Goal: Task Accomplishment & Management: Manage account settings

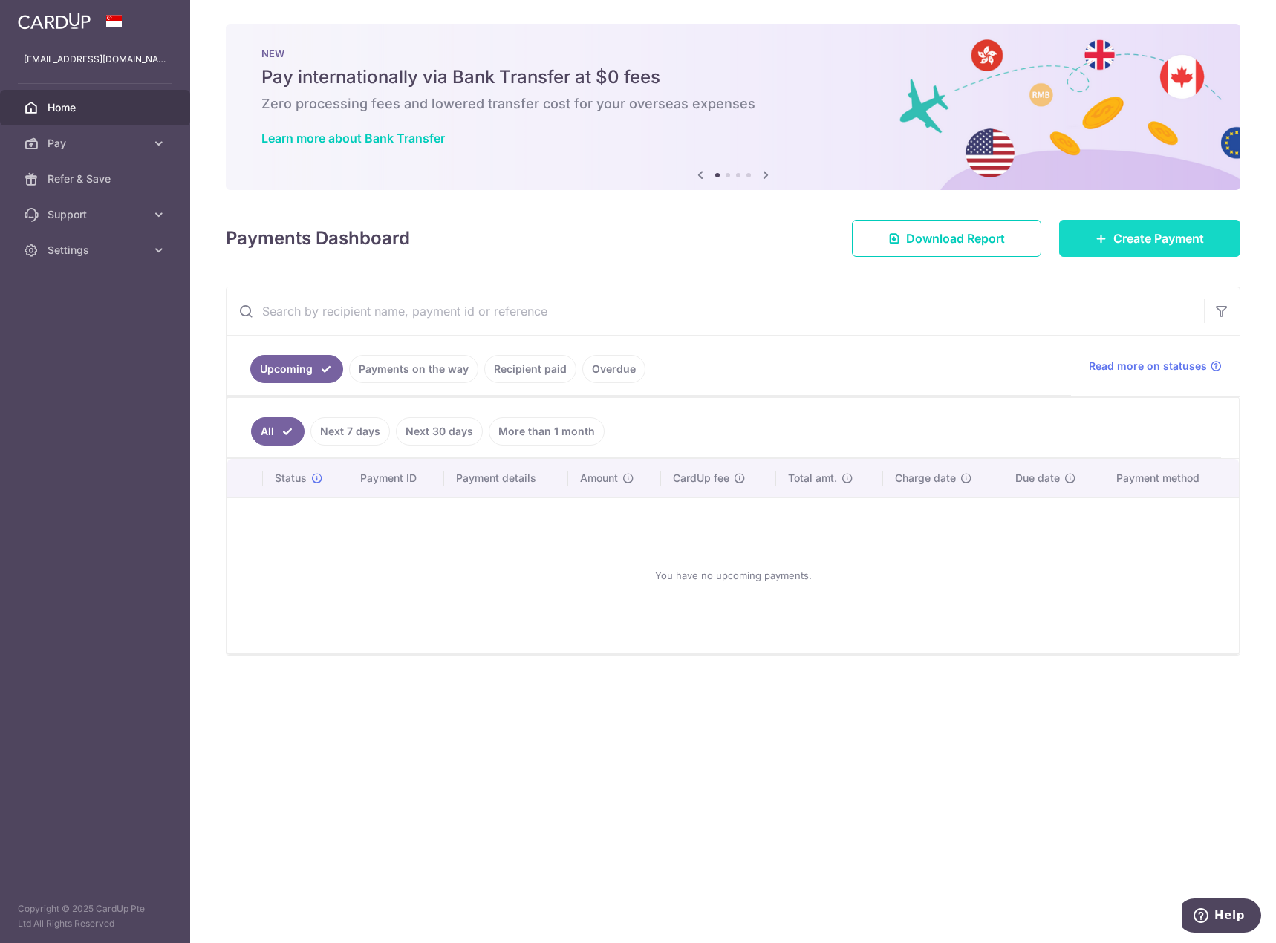
click at [1154, 243] on span "Create Payment" at bounding box center [1158, 239] width 91 height 18
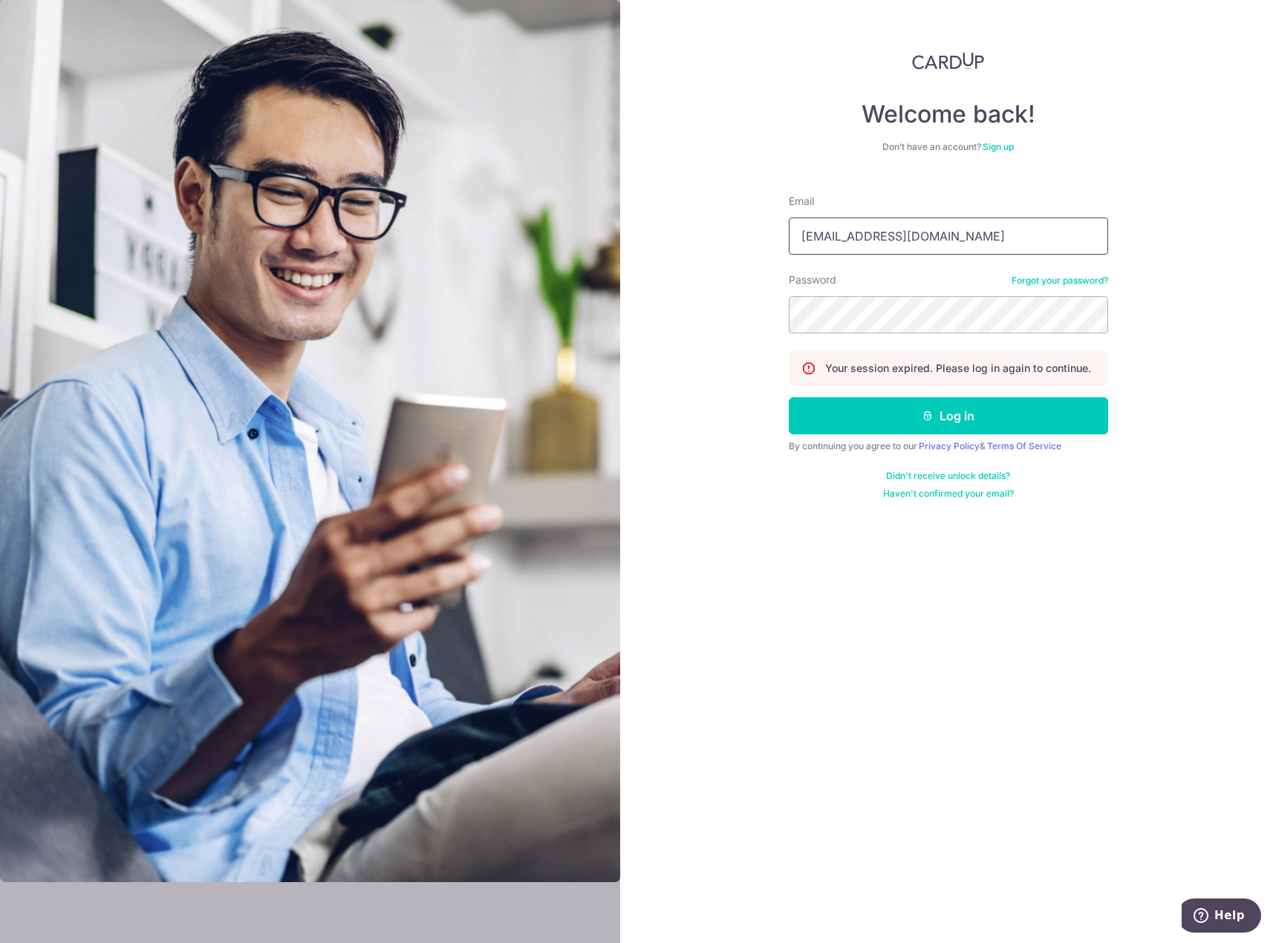
click at [913, 227] on input "[EMAIL_ADDRESS][DOMAIN_NAME]" at bounding box center [948, 236] width 319 height 37
type input "[EMAIL_ADDRESS][DOMAIN_NAME]"
click at [939, 410] on button "Log in" at bounding box center [948, 415] width 319 height 37
